Goal: Navigation & Orientation: Find specific page/section

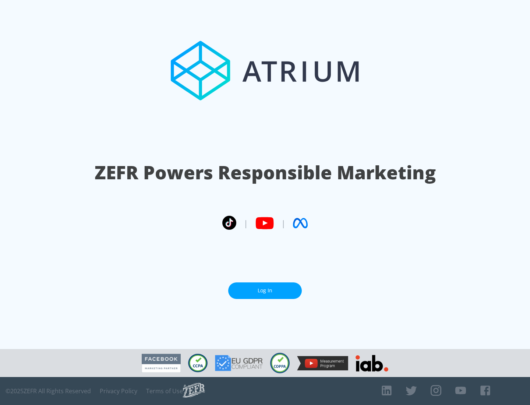
click at [265, 290] on link "Log In" at bounding box center [265, 290] width 74 height 17
